Goal: Download file/media

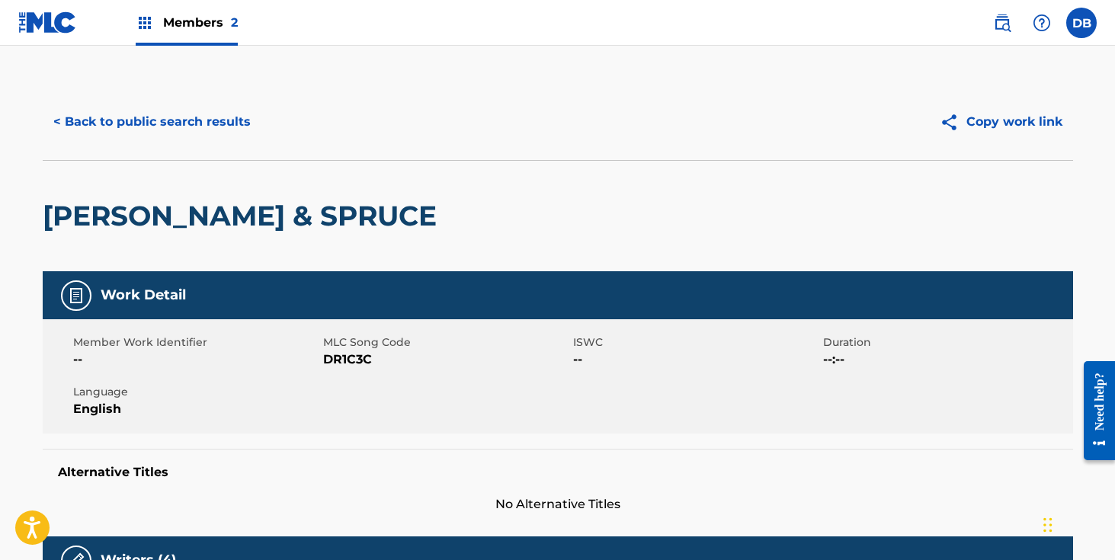
click at [191, 27] on span "Members 2" at bounding box center [200, 23] width 75 height 18
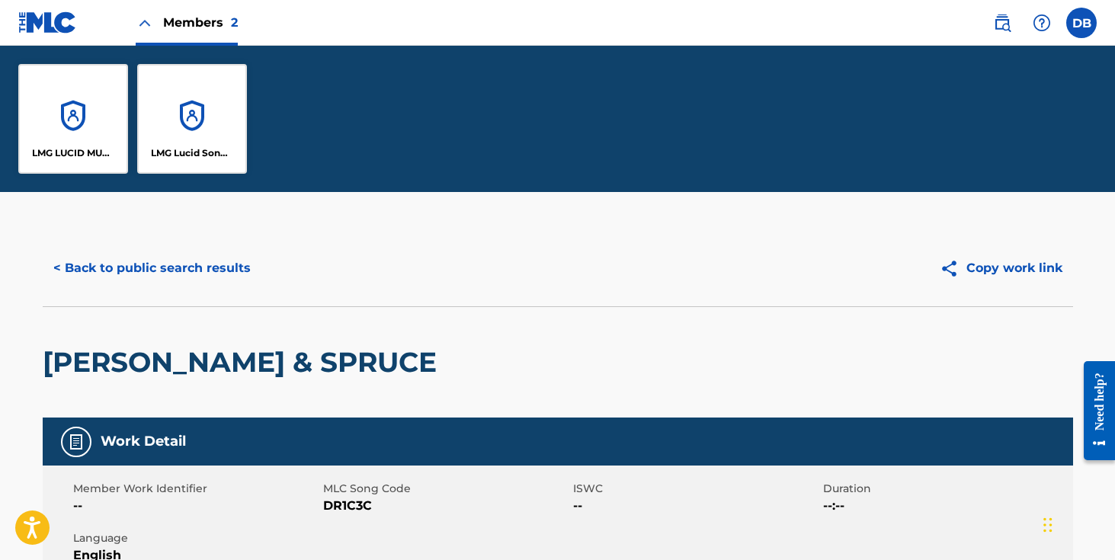
click at [191, 98] on div "LMG Lucid Songs (ASCAP)" at bounding box center [192, 119] width 110 height 110
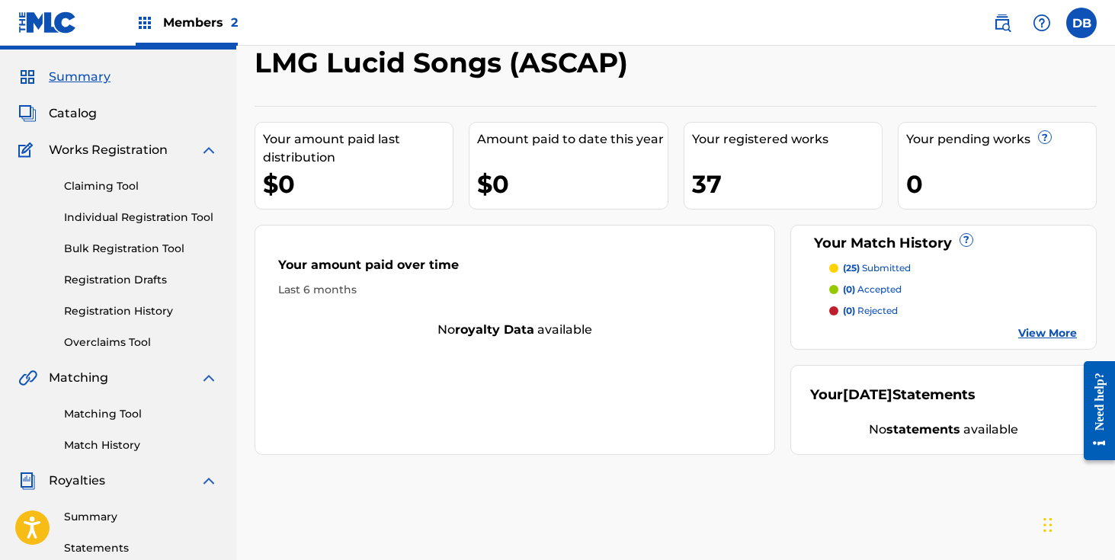
scroll to position [4, 0]
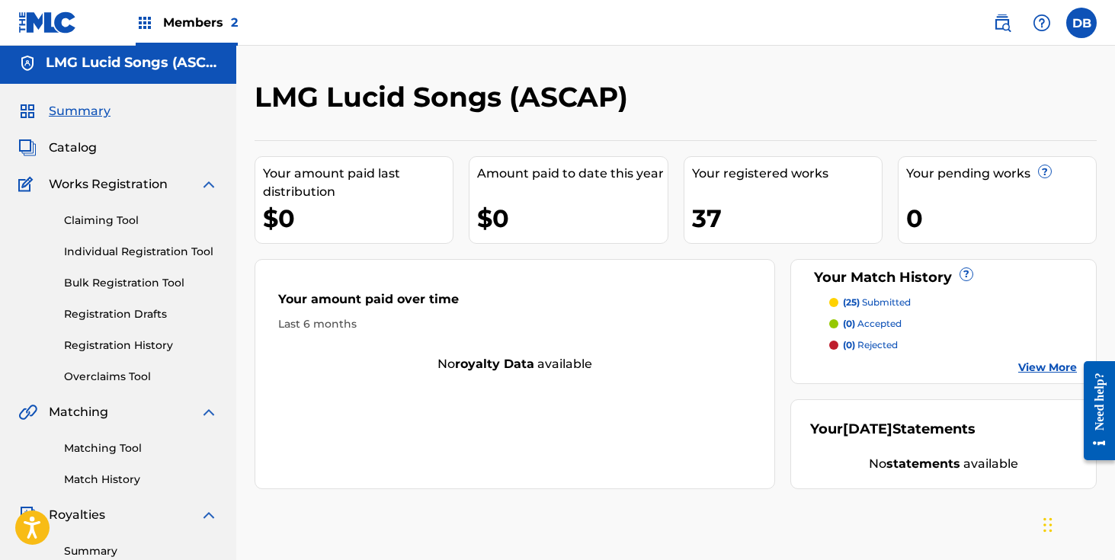
click at [81, 151] on span "Catalog" at bounding box center [73, 148] width 48 height 18
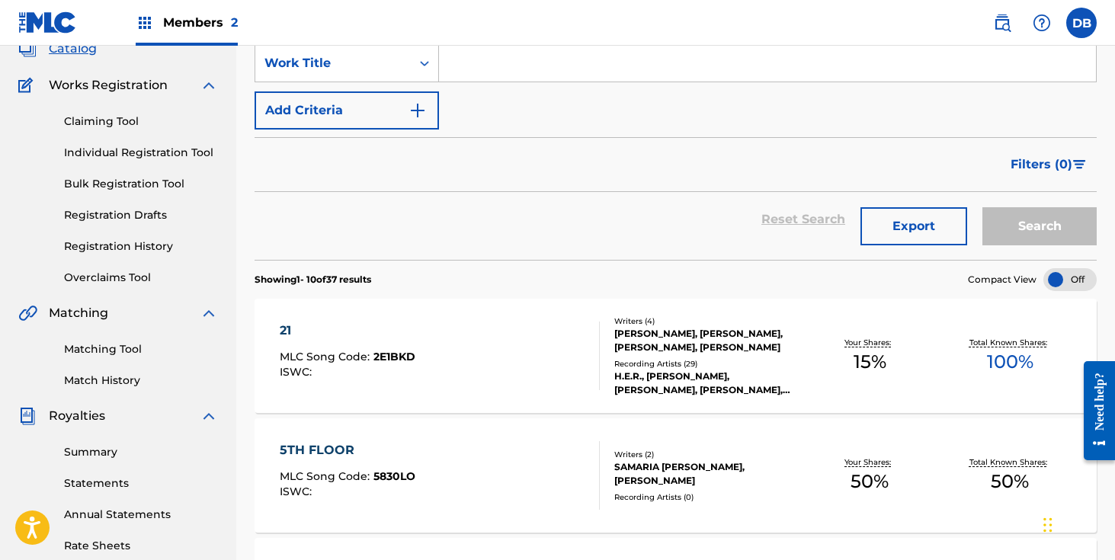
scroll to position [105, 0]
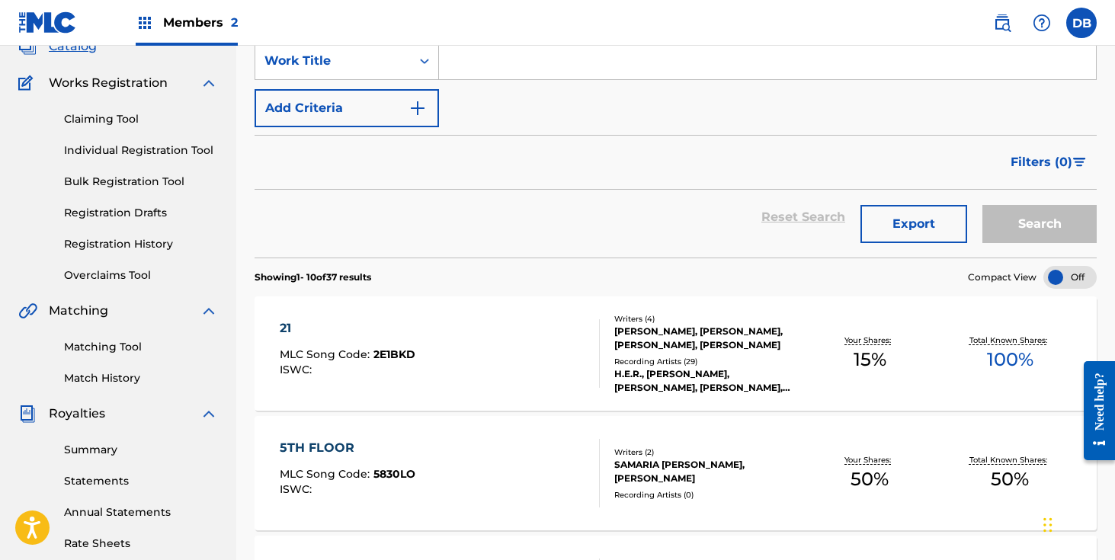
click at [904, 225] on button "Export" at bounding box center [913, 224] width 107 height 38
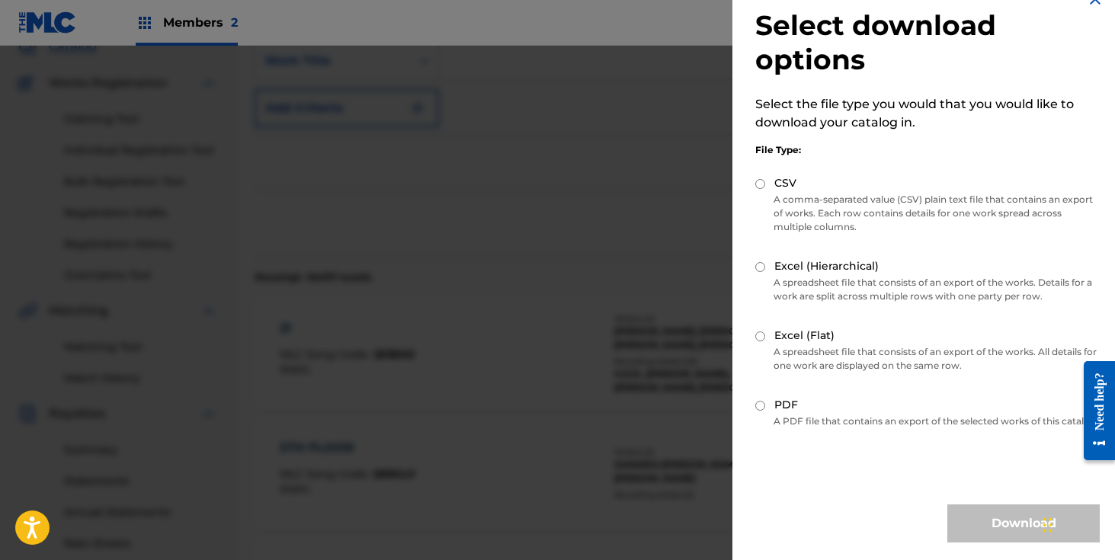
scroll to position [43, 0]
click at [761, 331] on input "Excel (Flat)" at bounding box center [760, 336] width 10 height 10
radio input "true"
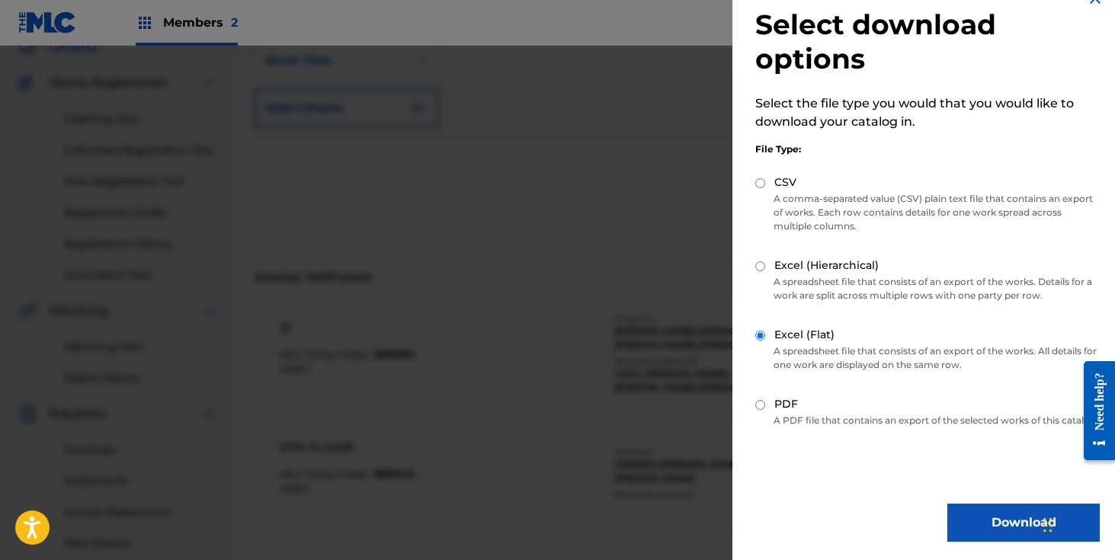
click at [990, 526] on button "Download" at bounding box center [1023, 523] width 152 height 38
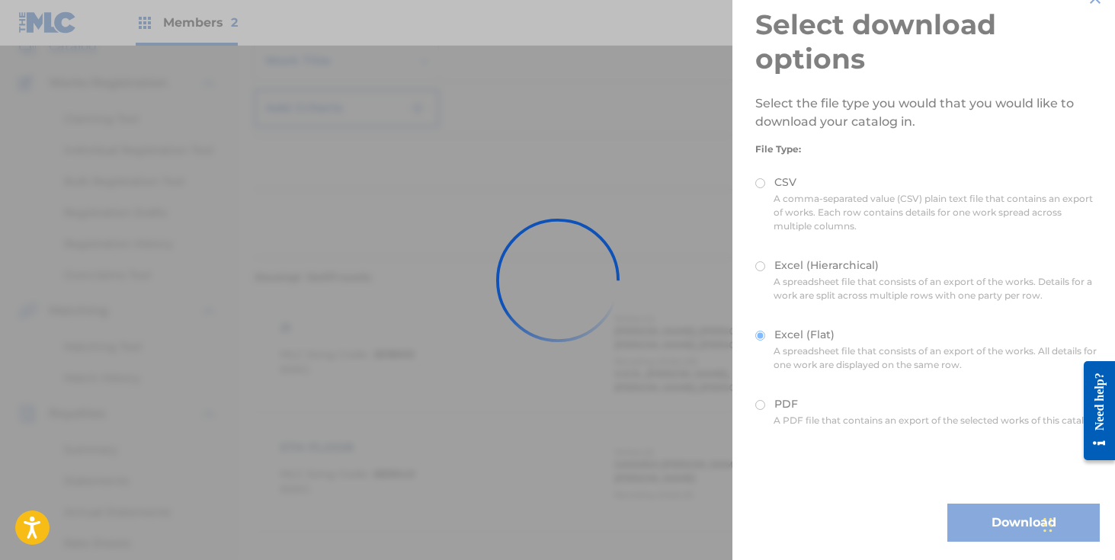
scroll to position [0, 0]
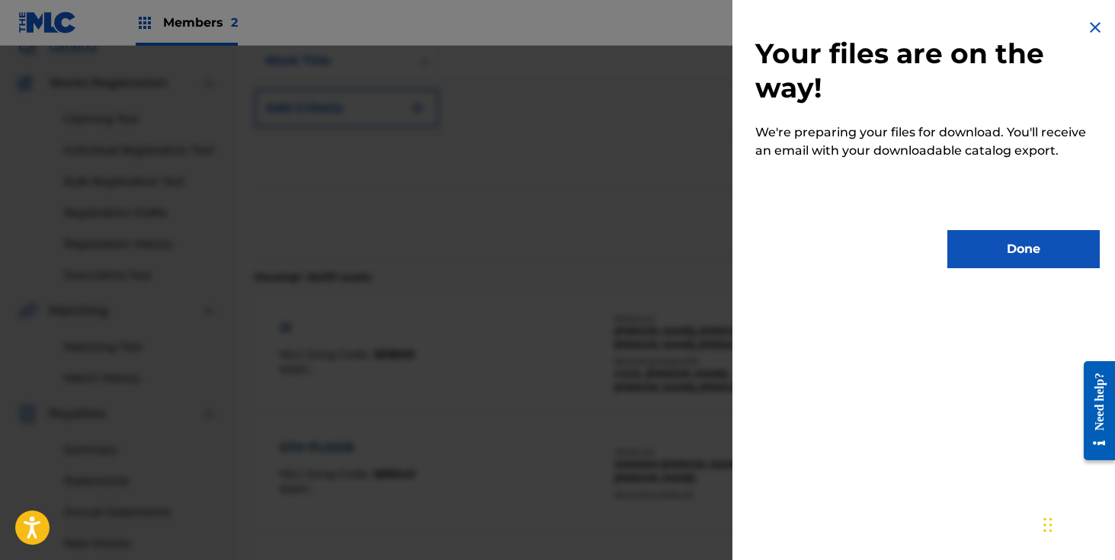
click at [971, 266] on button "Done" at bounding box center [1023, 249] width 152 height 38
